Goal: Information Seeking & Learning: Learn about a topic

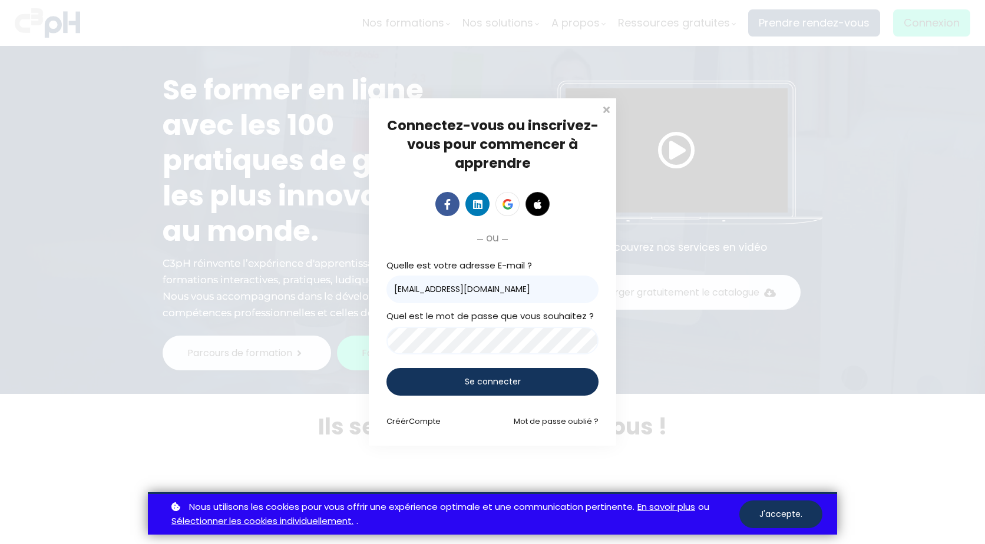
click at [513, 376] on span "Se connecter" at bounding box center [493, 382] width 56 height 12
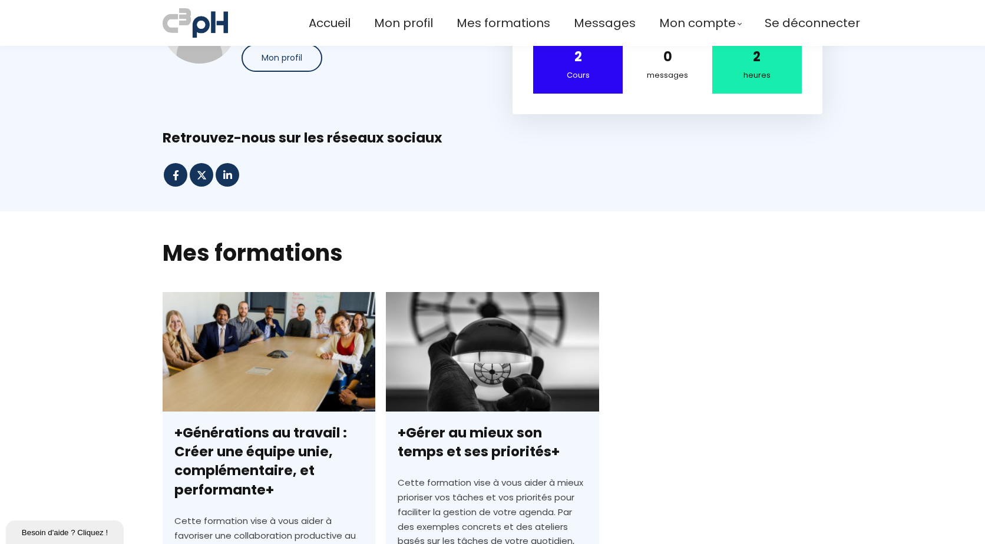
scroll to position [118, 0]
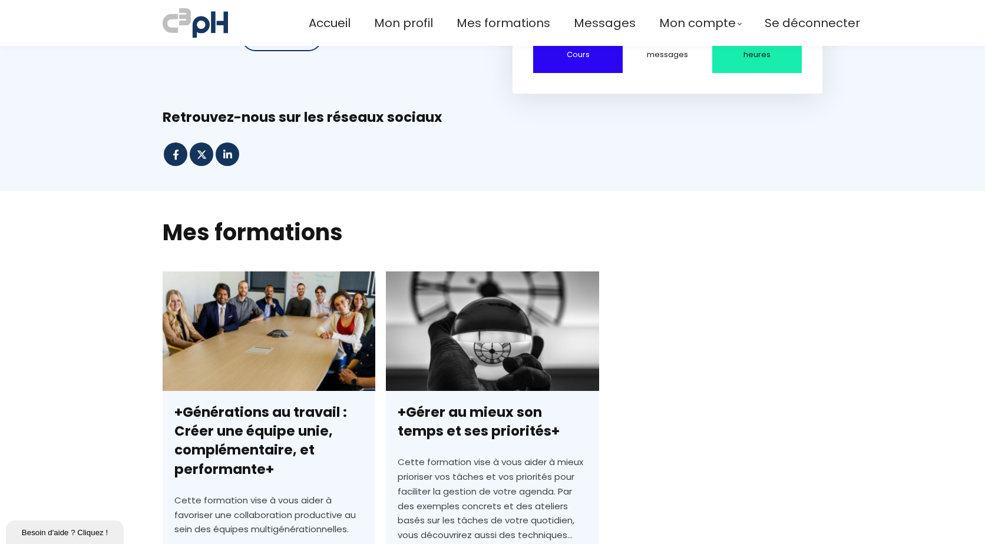
click at [289, 370] on link "+Générations au travail : Créer une équipe unie, complémentaire, et performante+" at bounding box center [269, 474] width 213 height 405
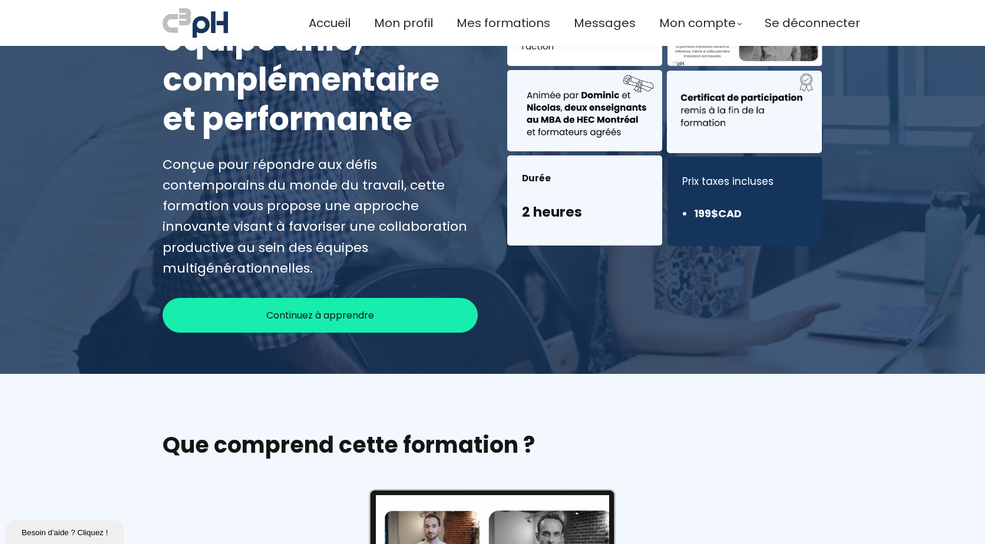
click at [319, 310] on div "Continuez à apprendre" at bounding box center [320, 315] width 315 height 35
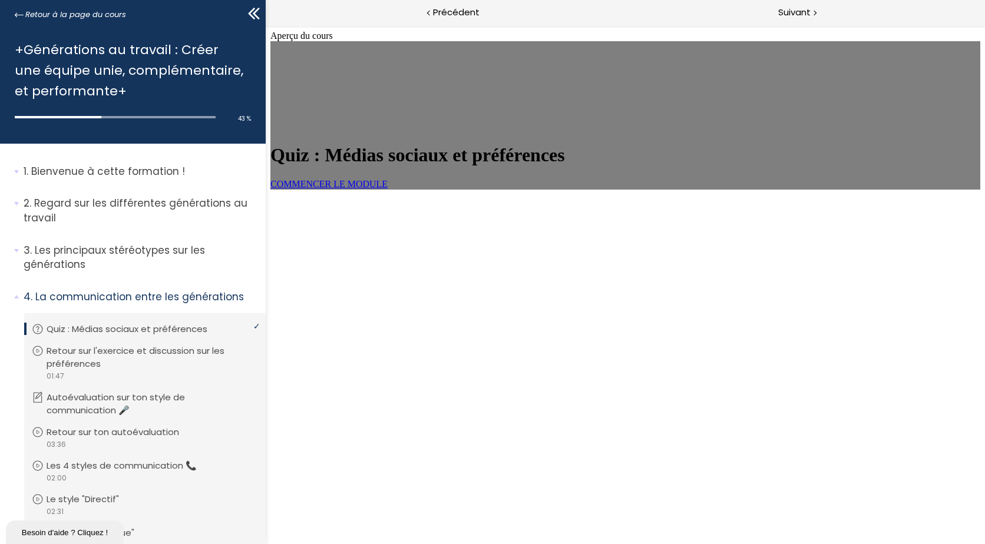
click at [379, 189] on link "COMMENCER LE MODULE" at bounding box center [328, 184] width 117 height 10
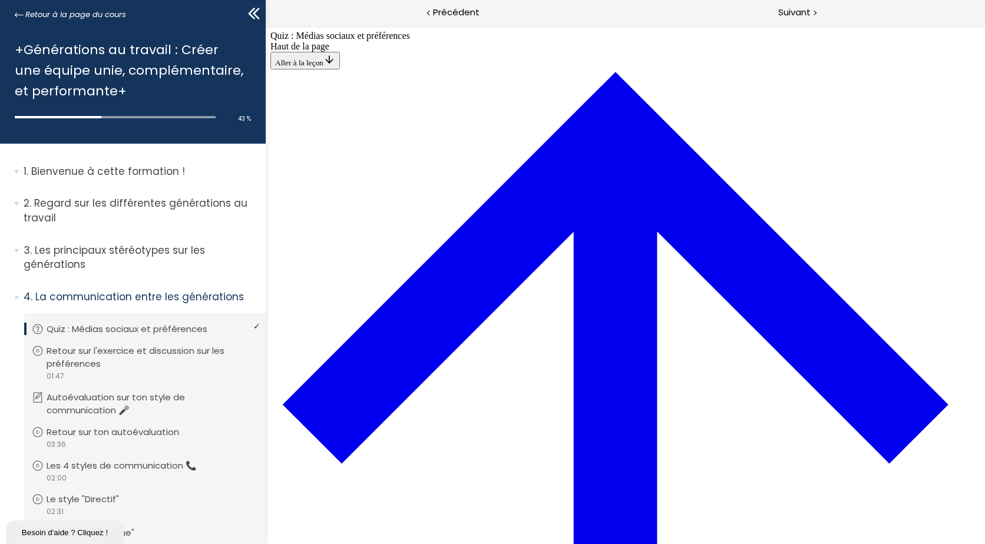
scroll to position [336, 0]
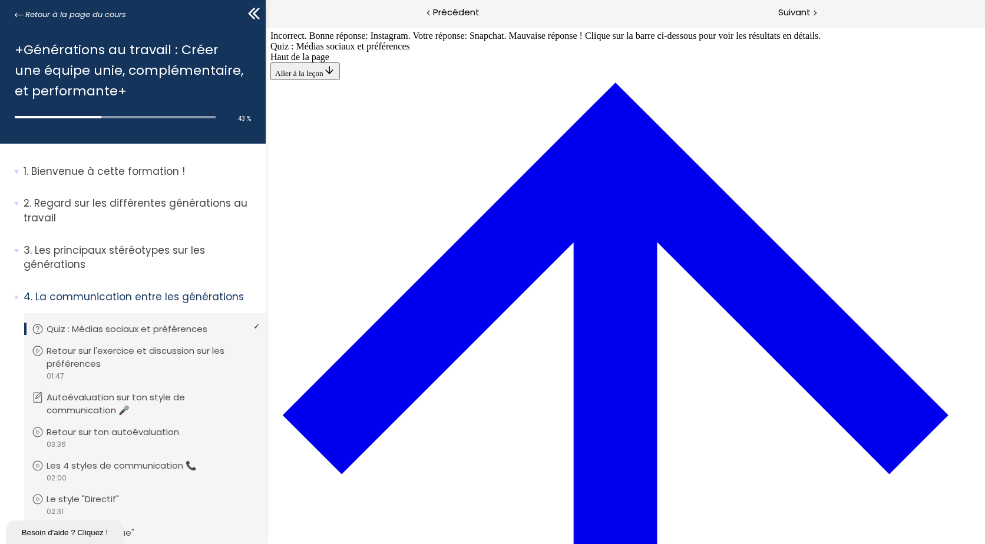
scroll to position [1370, 0]
click at [799, 14] on span "Suivant" at bounding box center [794, 12] width 32 height 15
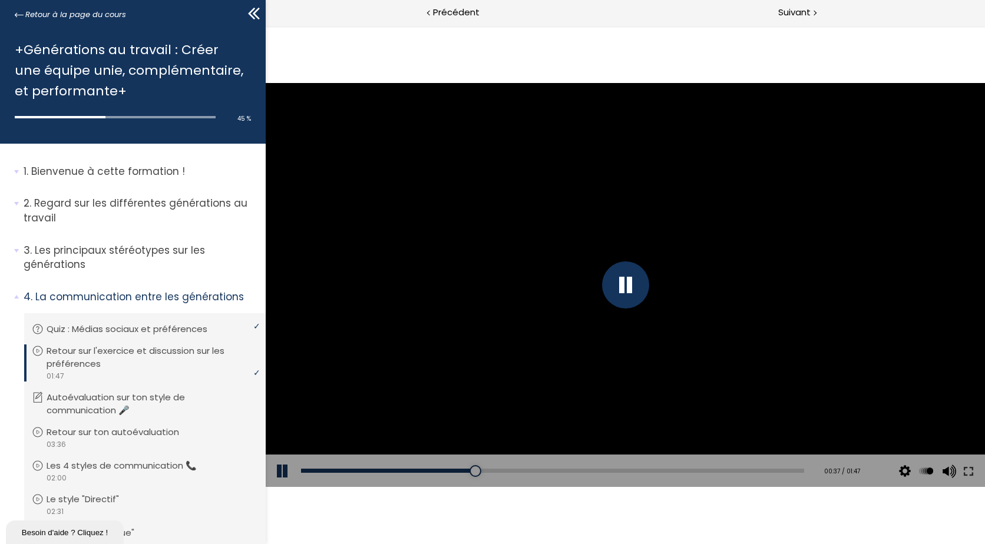
click at [714, 528] on div "Click for sound @keyframes VOLUME_SMALL_WAVE_FLASH { 0% { opacity: 0; } 33% { o…" at bounding box center [625, 285] width 719 height 518
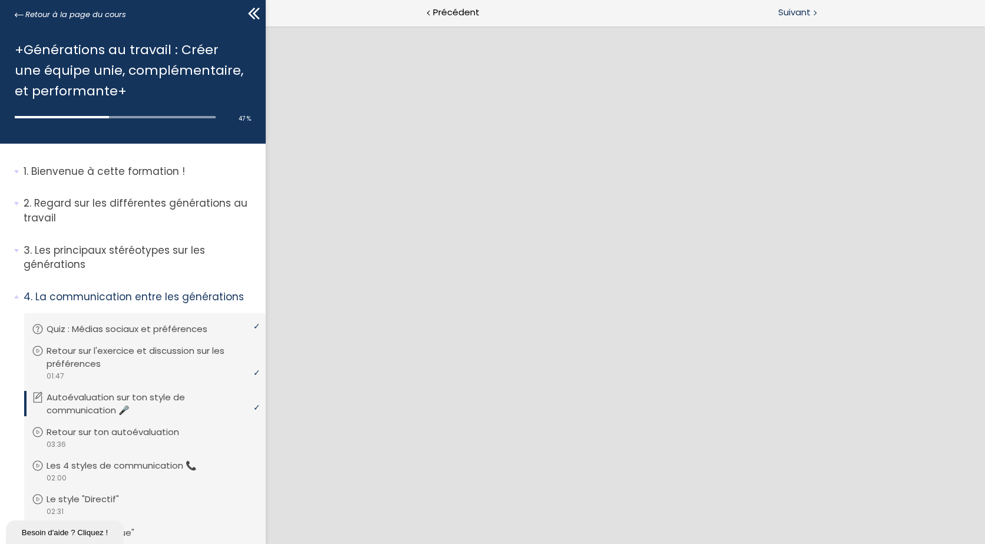
click at [798, 18] on span "Suivant" at bounding box center [794, 12] width 32 height 15
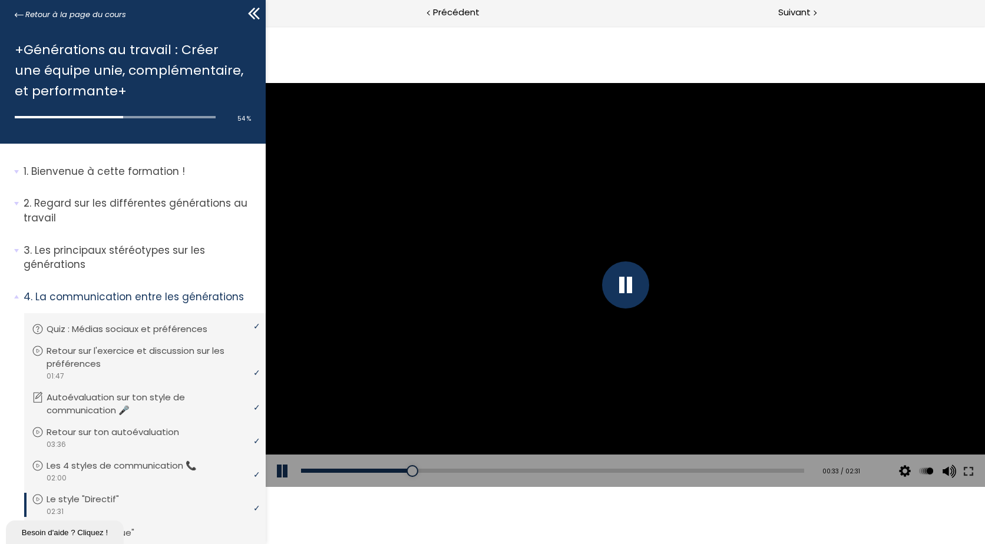
click at [627, 293] on div at bounding box center [625, 285] width 47 height 47
click at [507, 342] on div at bounding box center [625, 285] width 719 height 405
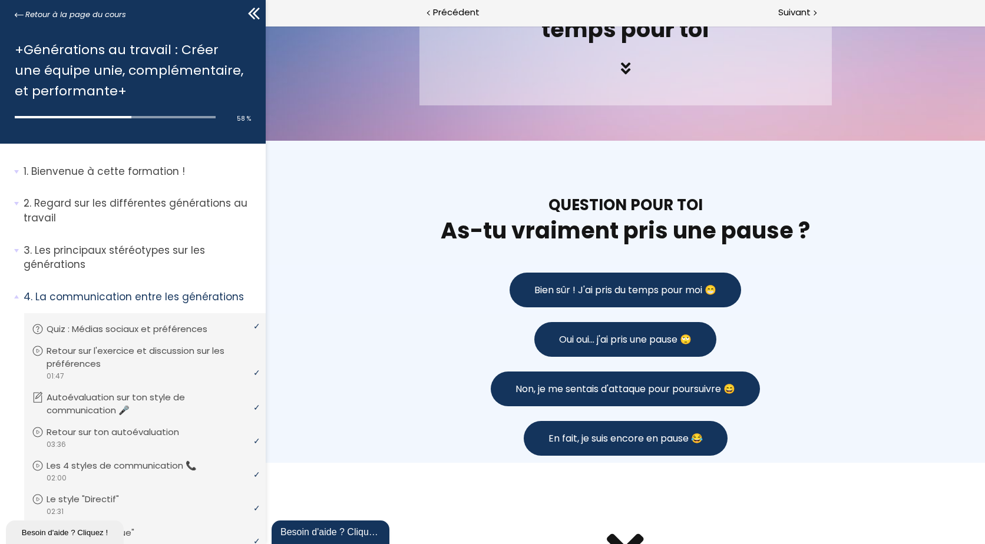
scroll to position [825, 0]
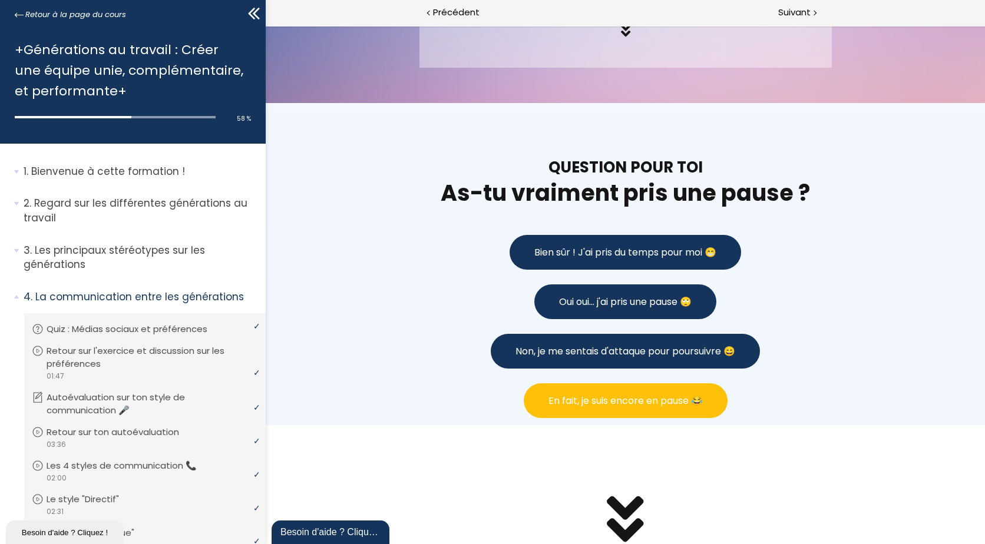
click at [582, 404] on span "En fait, je suis encore en pause 😂" at bounding box center [625, 401] width 154 height 15
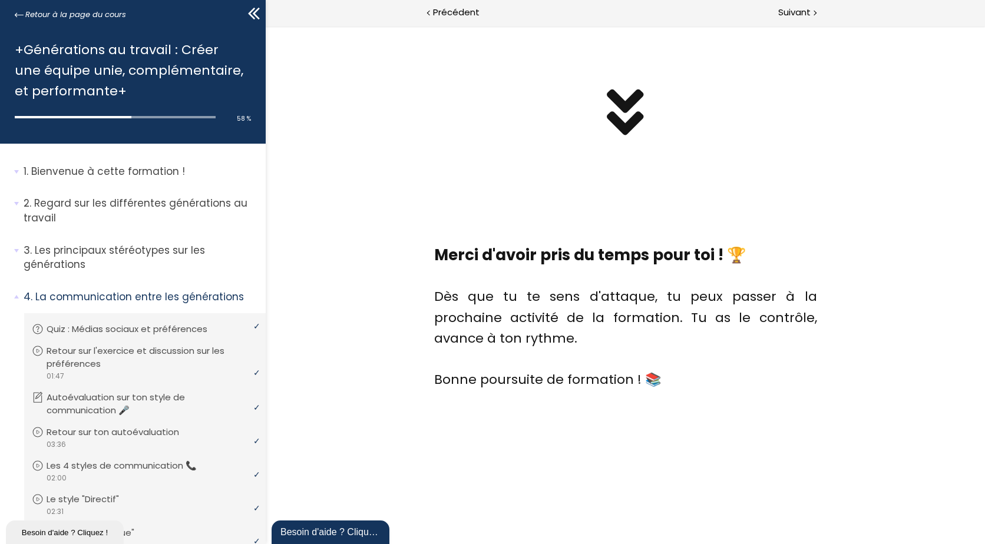
scroll to position [1641, 0]
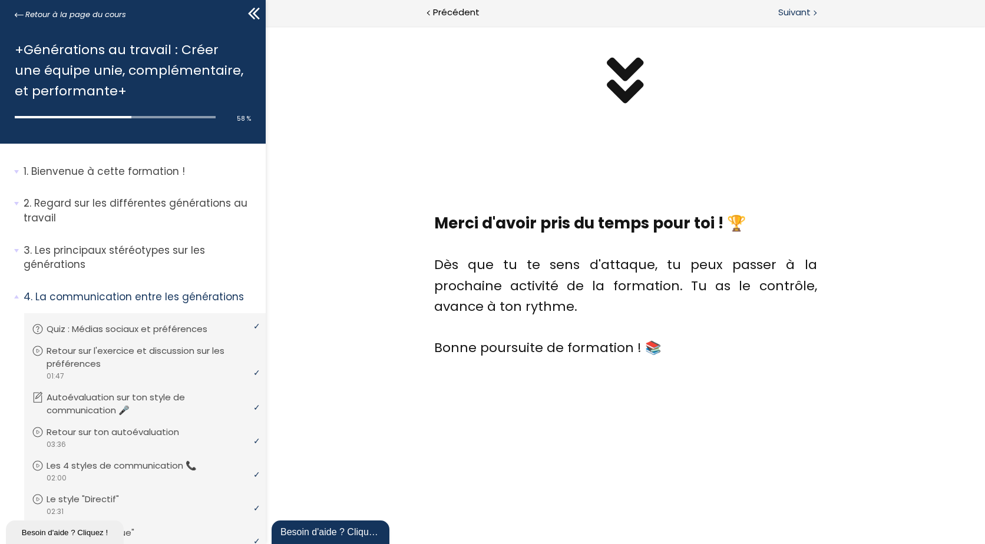
click at [786, 13] on span "Suivant" at bounding box center [794, 12] width 32 height 15
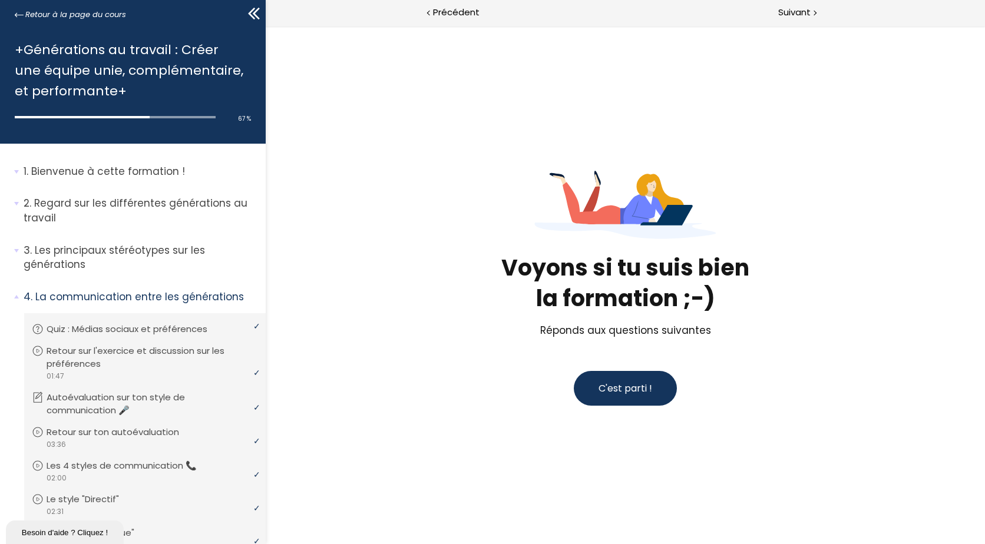
click at [643, 379] on button "C'est parti !" at bounding box center [625, 388] width 103 height 35
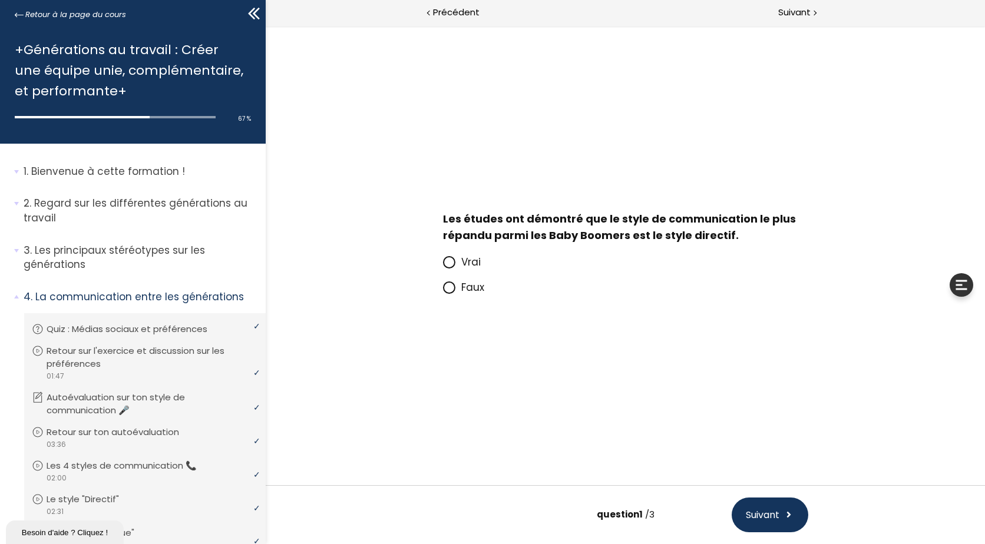
click at [458, 256] on span at bounding box center [452, 262] width 18 height 15
click at [443, 266] on input "Vrai" at bounding box center [443, 266] width 0 height 0
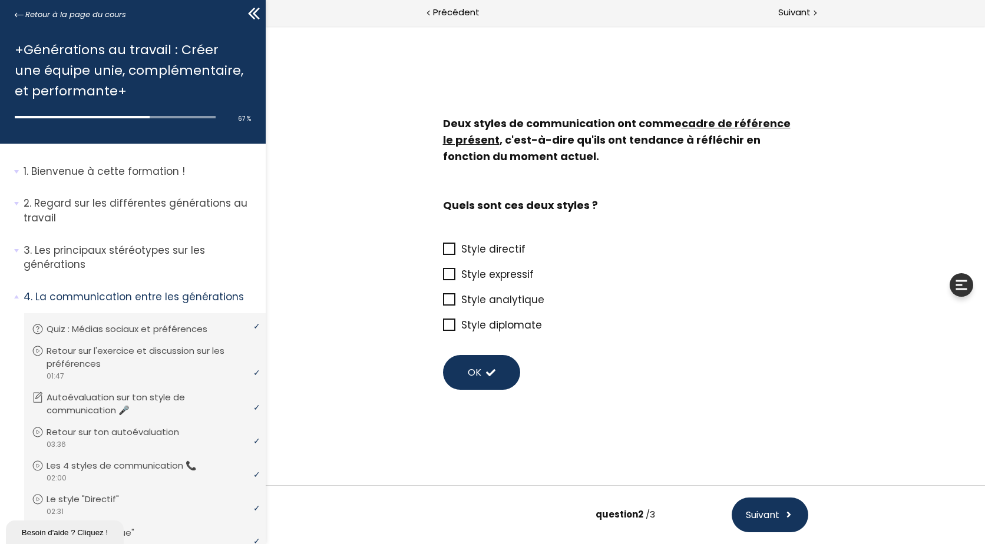
click at [484, 249] on span "Style directif" at bounding box center [493, 249] width 64 height 14
click at [443, 253] on input "Style directif" at bounding box center [443, 253] width 0 height 0
click at [494, 325] on span "Style diplomate" at bounding box center [501, 325] width 81 height 14
click at [443, 329] on input "Style diplomate" at bounding box center [443, 329] width 0 height 0
click at [493, 380] on button "OK" at bounding box center [481, 372] width 77 height 35
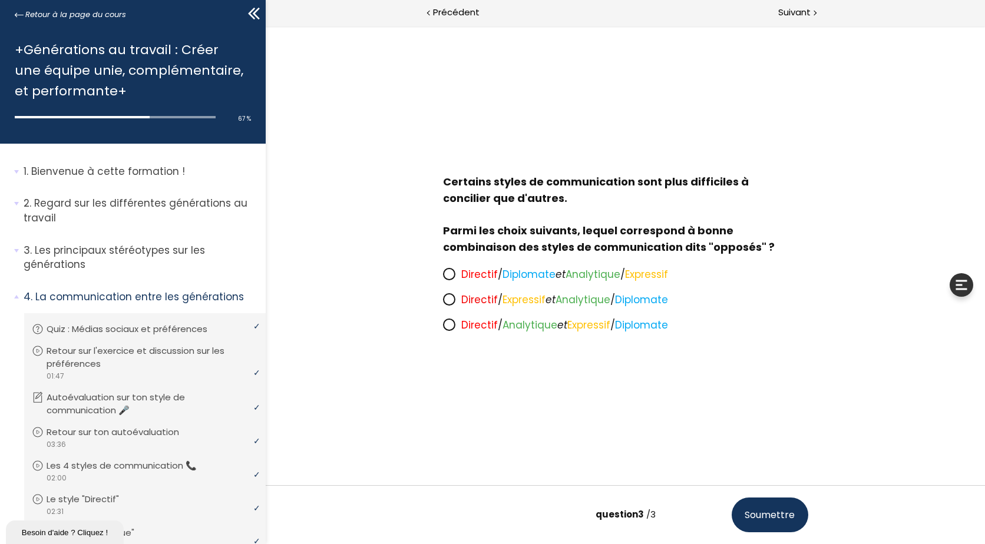
click at [492, 273] on span "Directif" at bounding box center [479, 274] width 37 height 14
click at [443, 278] on input "Directif / Diplomate et Analytique / Expressif" at bounding box center [443, 278] width 0 height 0
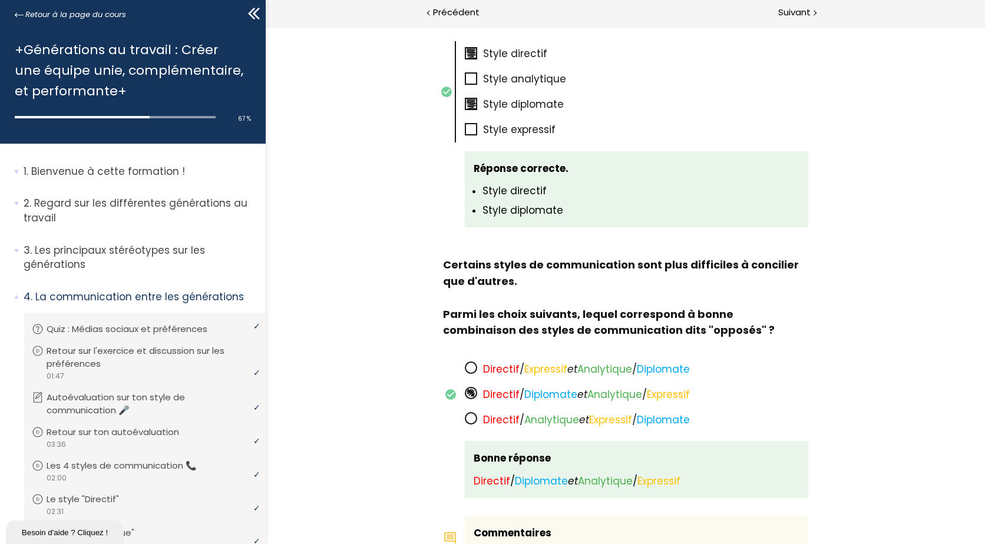
scroll to position [638, 0]
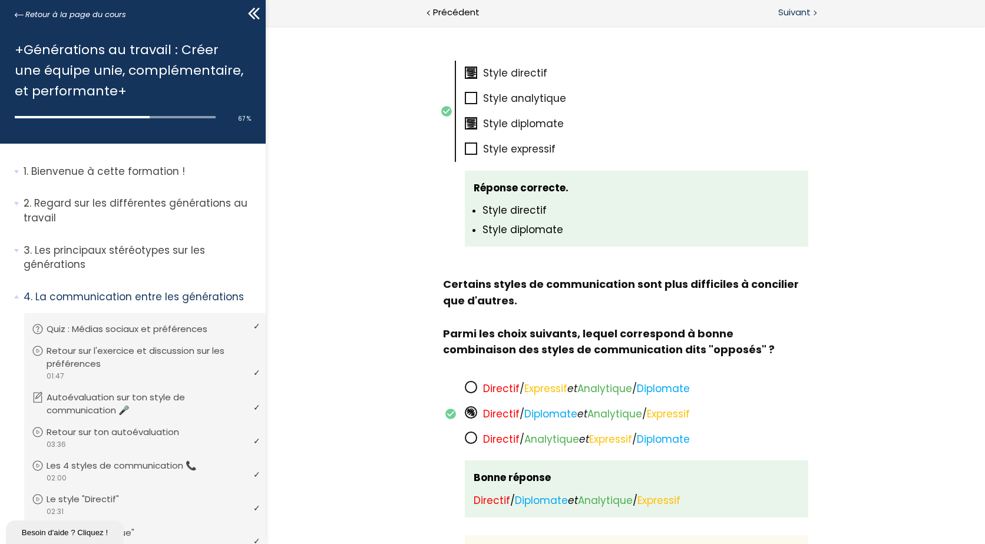
click at [799, 10] on span "Suivant" at bounding box center [794, 12] width 32 height 15
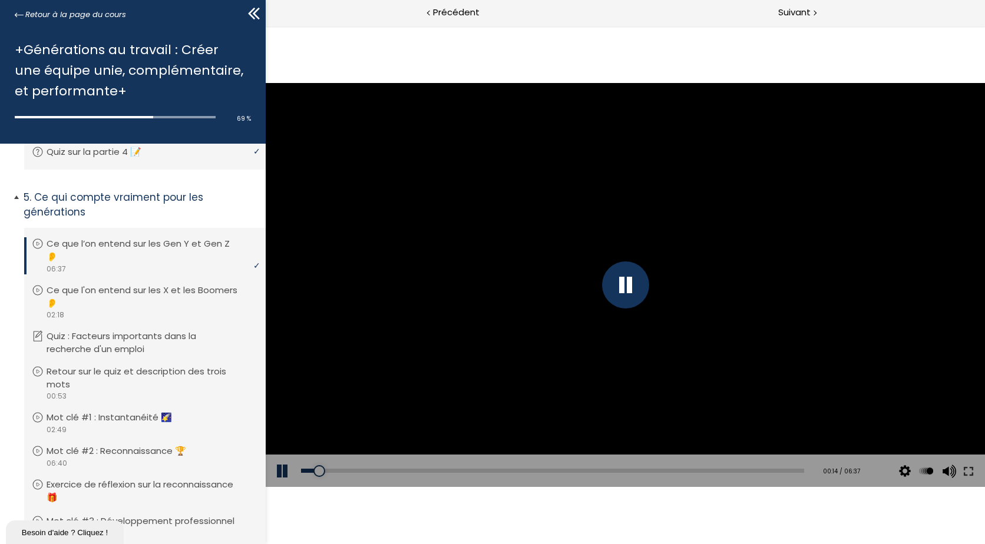
scroll to position [660, 0]
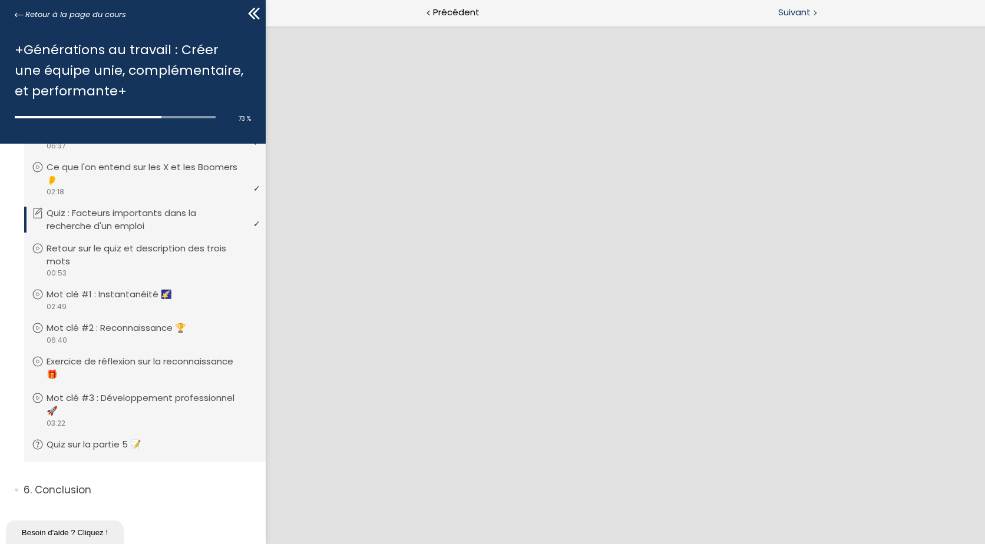
click at [784, 6] on span "Suivant" at bounding box center [794, 12] width 32 height 15
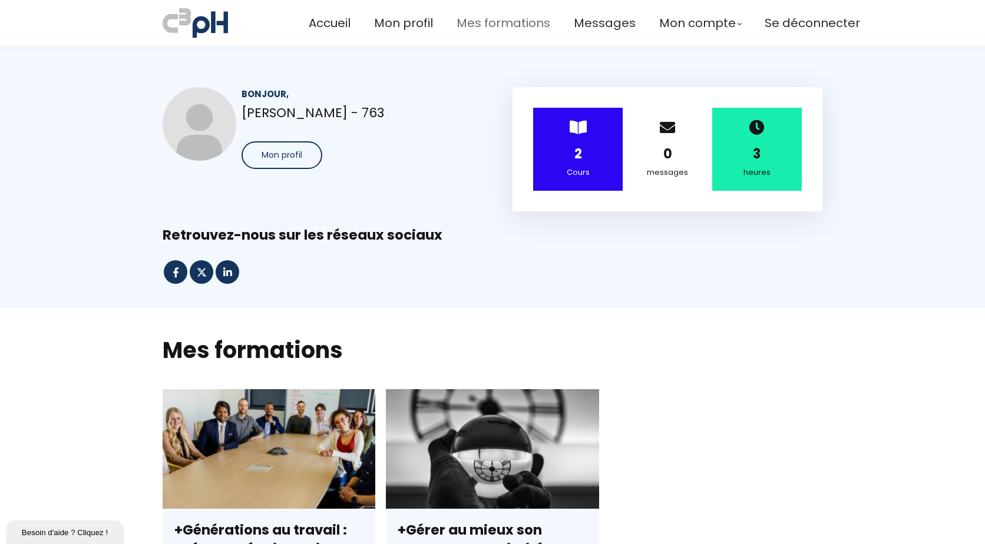
click at [495, 22] on span "Mes formations" at bounding box center [504, 23] width 94 height 19
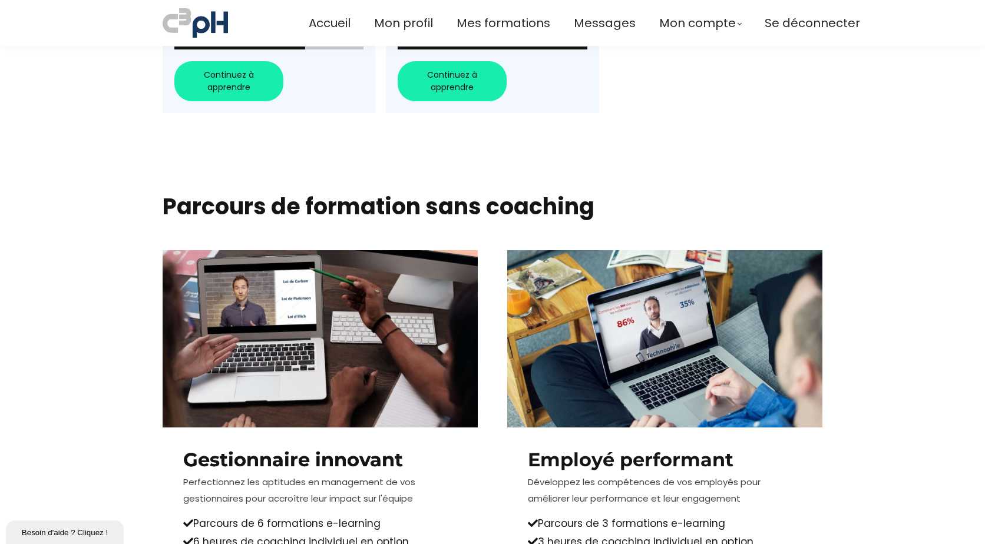
scroll to position [352, 0]
